Goal: Find specific page/section: Find specific page/section

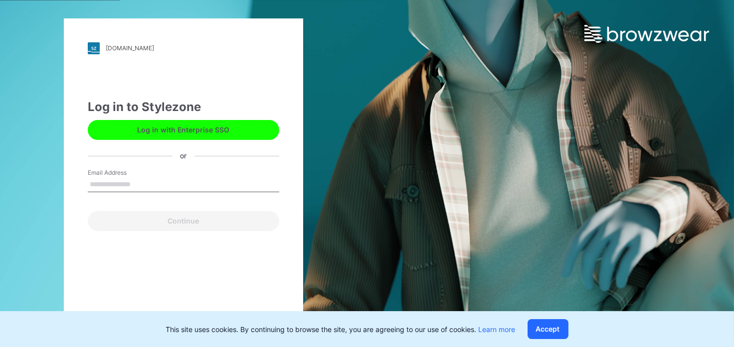
click at [128, 184] on input "Email Address" at bounding box center [183, 184] width 191 height 15
type input "**********"
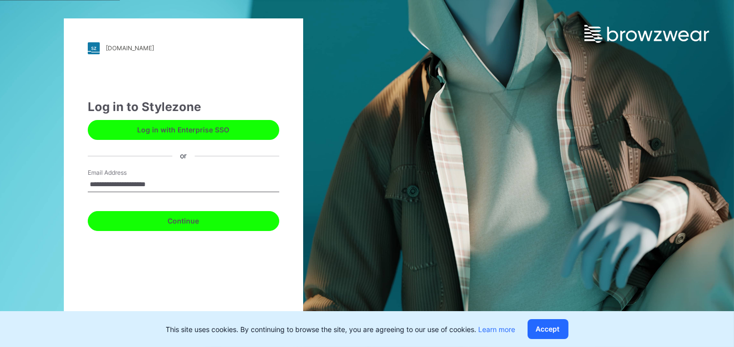
click at [157, 221] on button "Continue" at bounding box center [183, 221] width 191 height 20
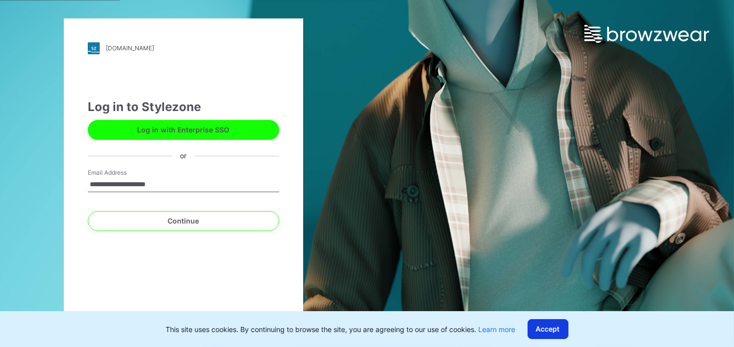
click at [548, 330] on button "Accept" at bounding box center [547, 329] width 41 height 20
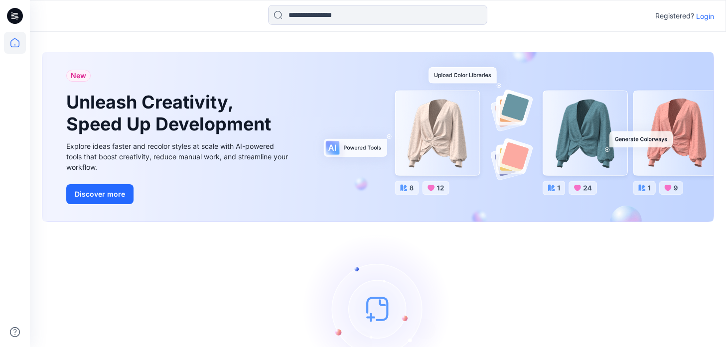
click at [703, 16] on p "Login" at bounding box center [705, 16] width 18 height 10
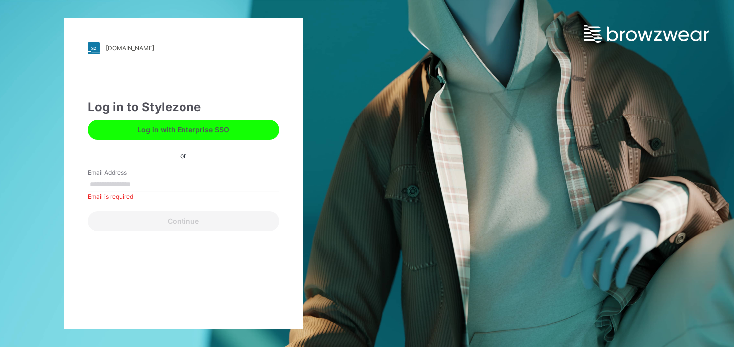
click at [149, 175] on label "Email Address" at bounding box center [123, 172] width 70 height 9
click at [149, 177] on input "Email Address" at bounding box center [183, 184] width 191 height 15
type input "**********"
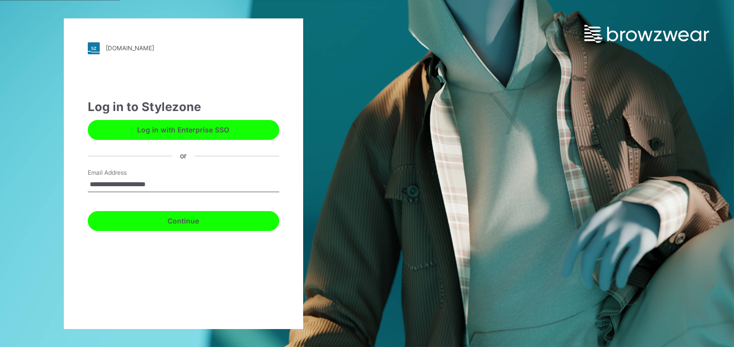
click at [170, 221] on button "Continue" at bounding box center [183, 221] width 191 height 20
click at [193, 221] on button "Continue" at bounding box center [183, 221] width 191 height 20
click at [188, 225] on button "Continue" at bounding box center [183, 221] width 191 height 20
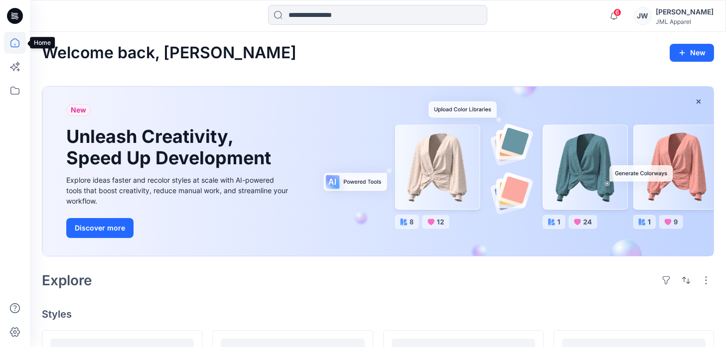
click at [17, 45] on icon at bounding box center [15, 43] width 22 height 22
click at [13, 90] on icon at bounding box center [15, 91] width 22 height 22
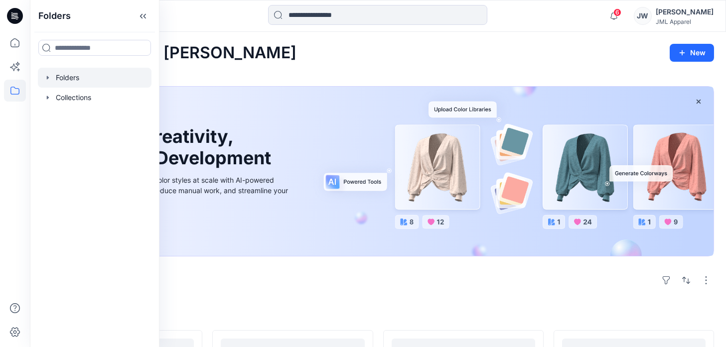
click at [63, 78] on div at bounding box center [95, 78] width 114 height 20
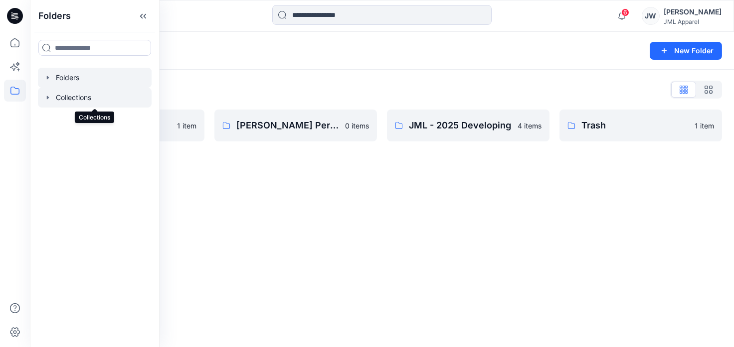
click at [81, 98] on div at bounding box center [95, 98] width 114 height 20
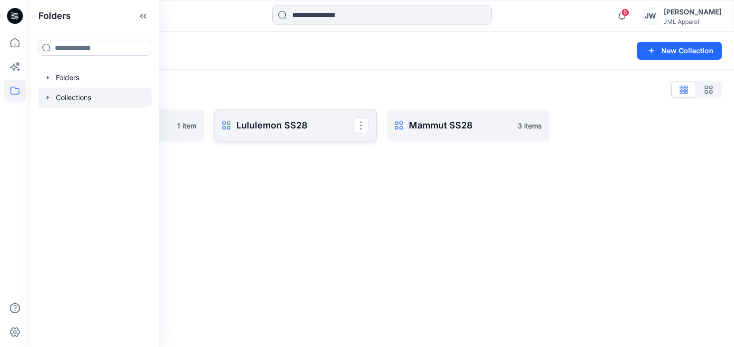
click at [291, 129] on p "Lululemon SS28" at bounding box center [294, 126] width 117 height 14
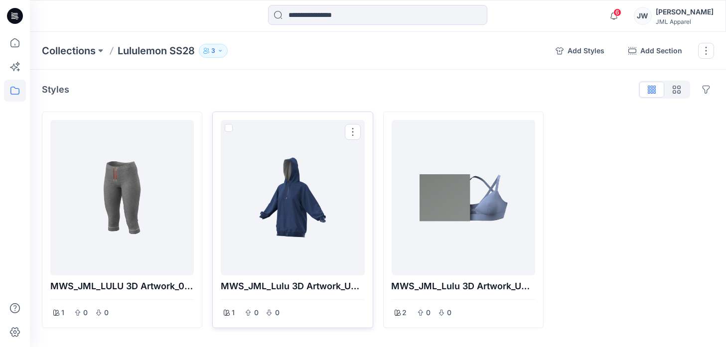
click at [295, 222] on div at bounding box center [293, 198] width 136 height 148
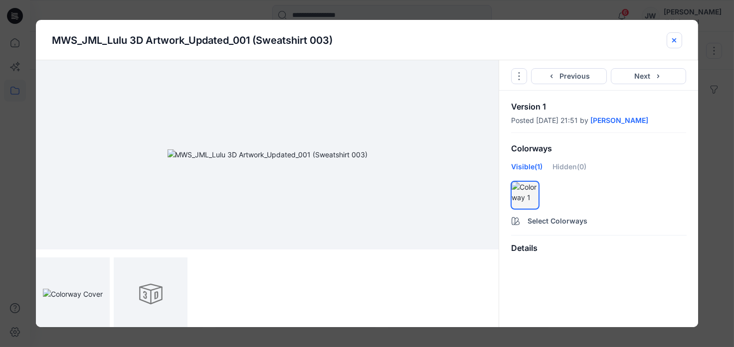
click at [672, 41] on icon "close-btn" at bounding box center [674, 40] width 4 height 4
